Goal: Information Seeking & Learning: Learn about a topic

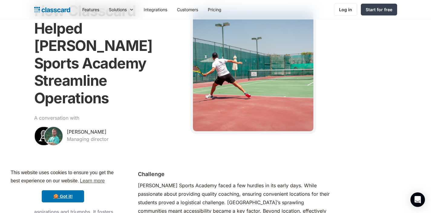
scroll to position [143, 0]
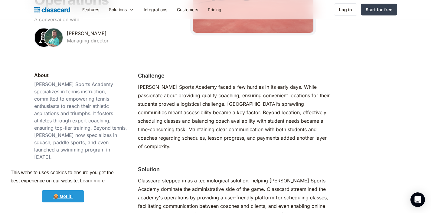
click at [79, 198] on link "🍪 Got it!" at bounding box center [63, 196] width 42 height 12
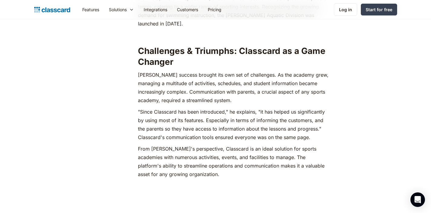
scroll to position [679, 0]
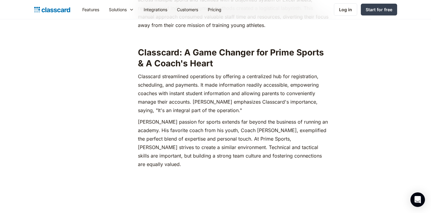
scroll to position [539, 0]
